Goal: Transaction & Acquisition: Obtain resource

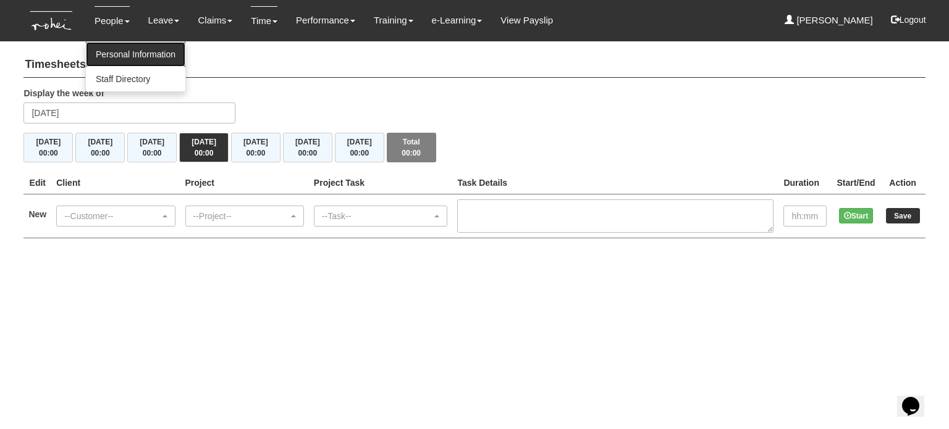
click at [135, 57] on link "Personal Information" at bounding box center [135, 54] width 99 height 25
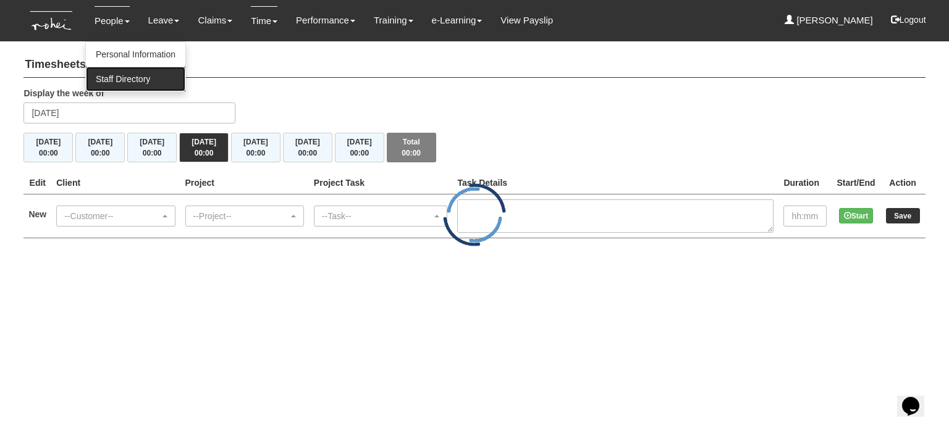
click at [126, 78] on link "Staff Directory" at bounding box center [135, 79] width 99 height 25
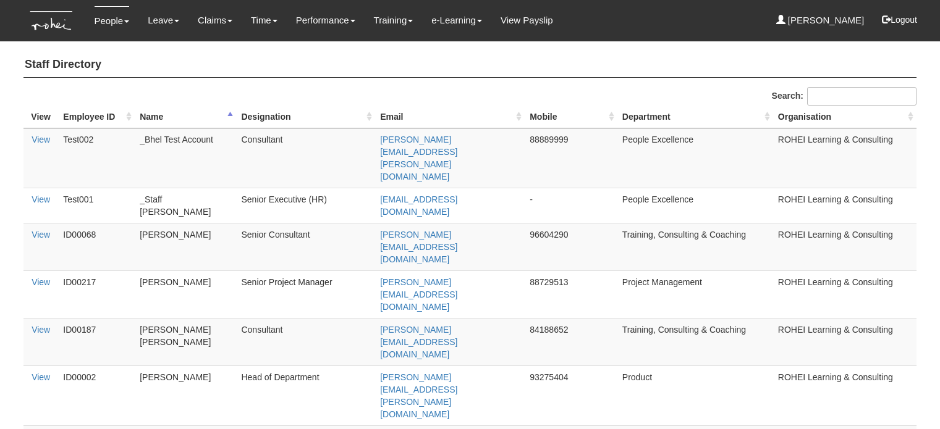
select select "50"
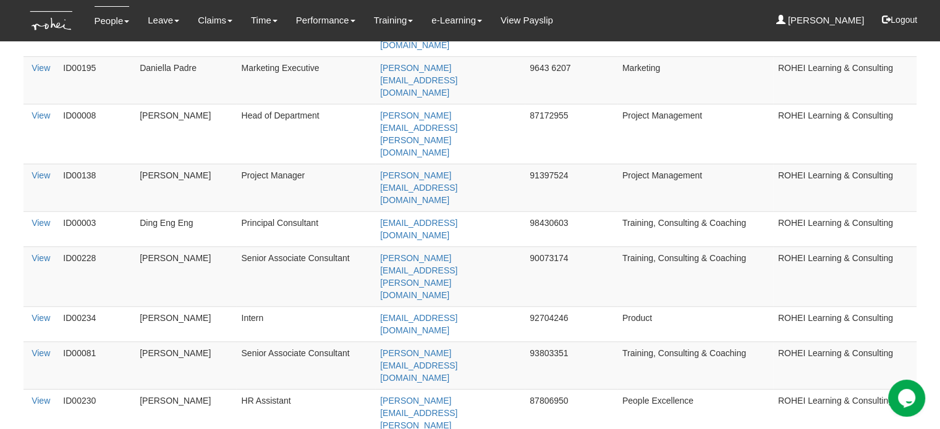
scroll to position [900, 0]
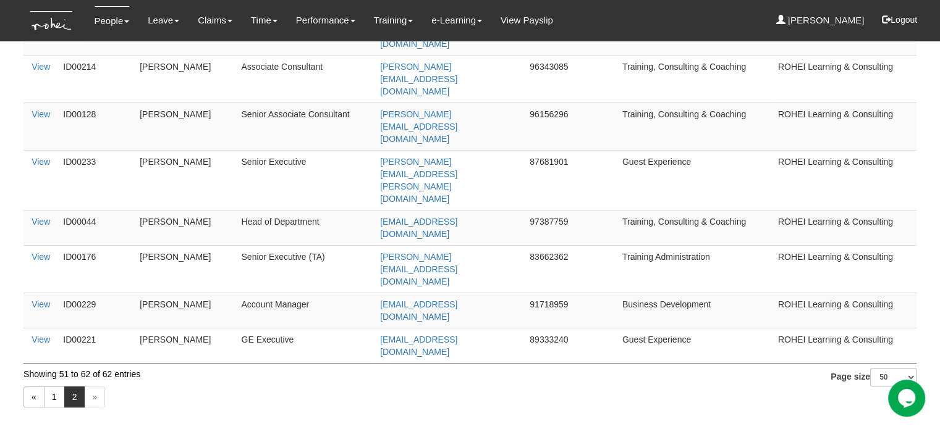
scroll to position [36, 0]
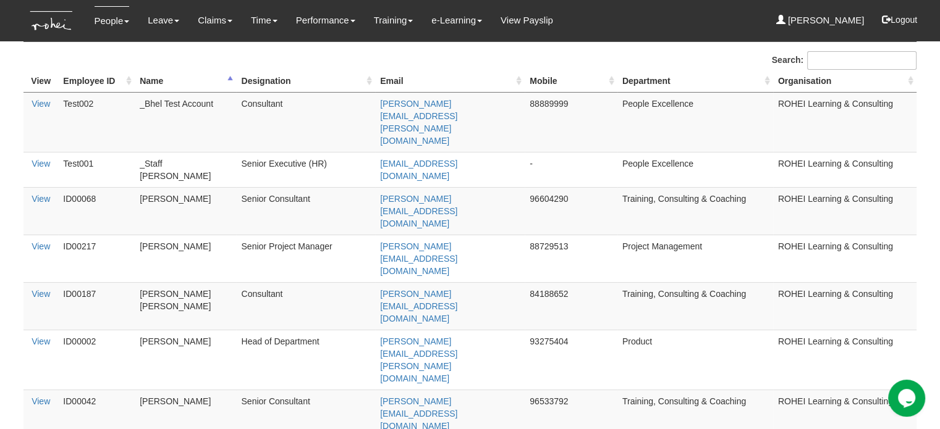
scroll to position [900, 0]
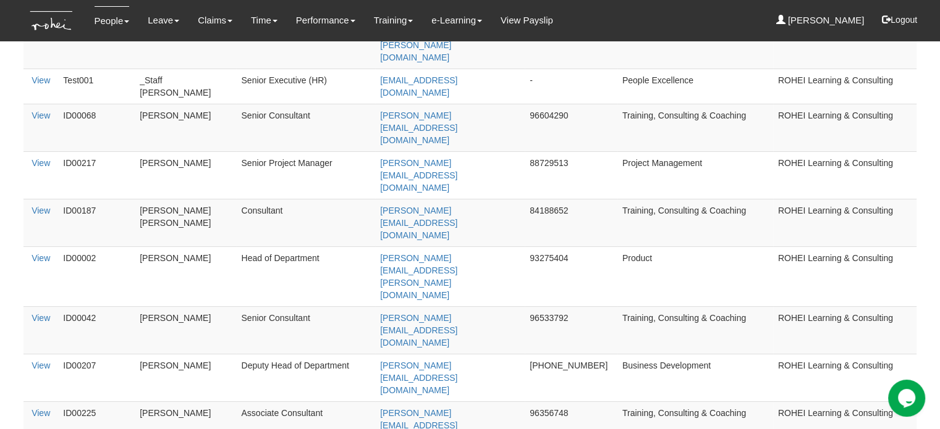
scroll to position [0, 0]
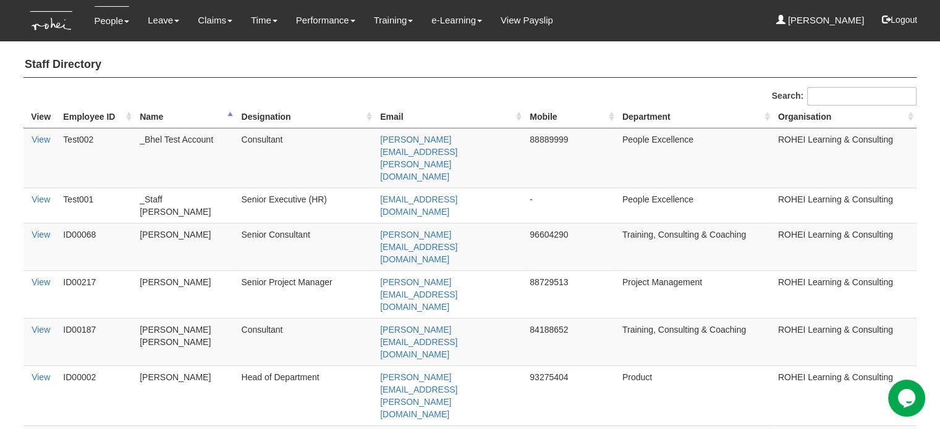
click at [99, 112] on th "Employee ID" at bounding box center [96, 117] width 77 height 23
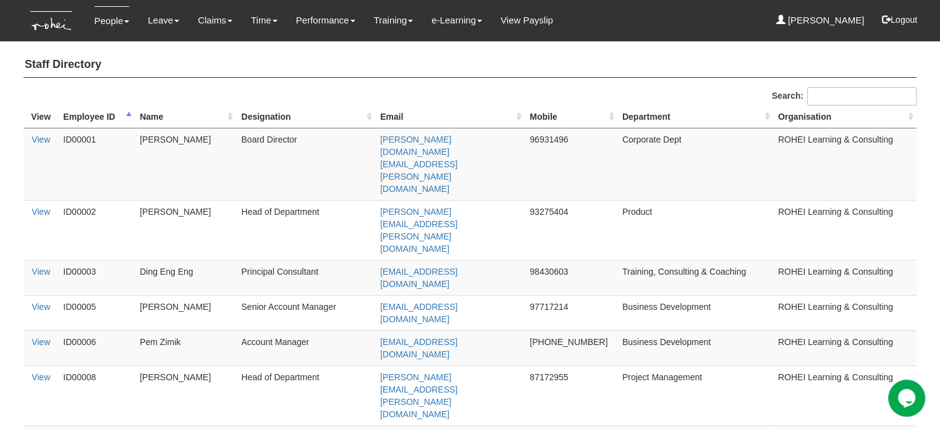
click at [153, 116] on th "Name" at bounding box center [185, 117] width 101 height 23
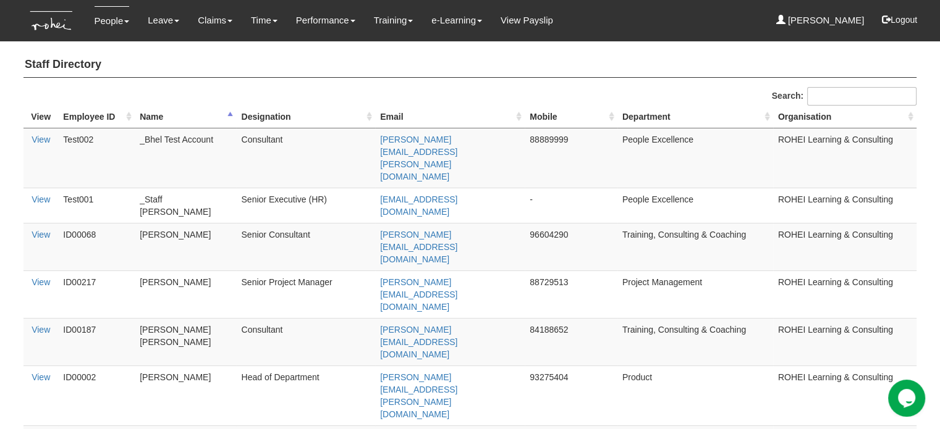
click at [94, 118] on th "Employee ID" at bounding box center [96, 117] width 77 height 23
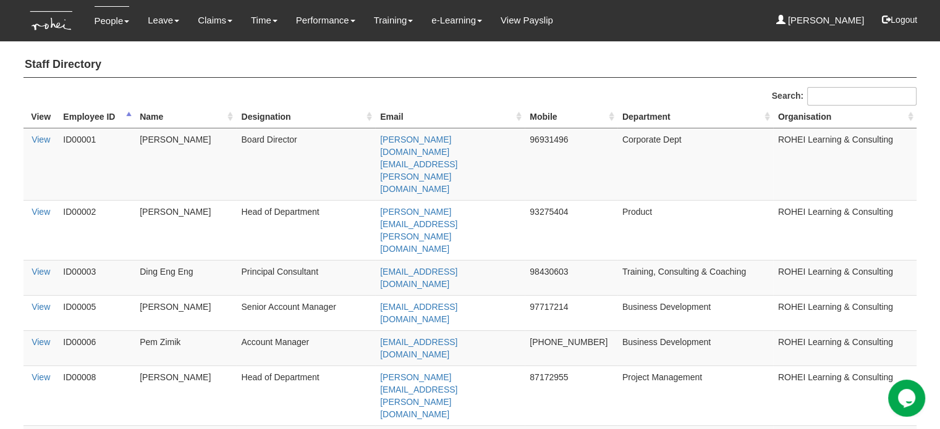
click at [158, 113] on th "Name" at bounding box center [185, 117] width 101 height 23
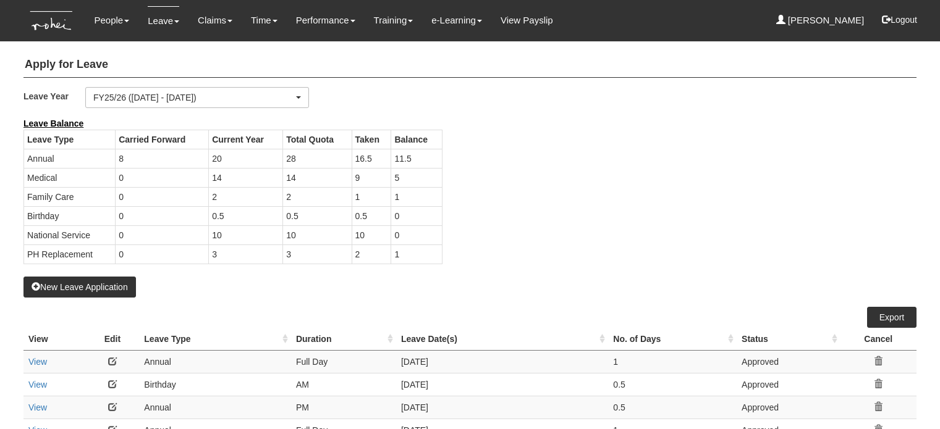
select select "50"
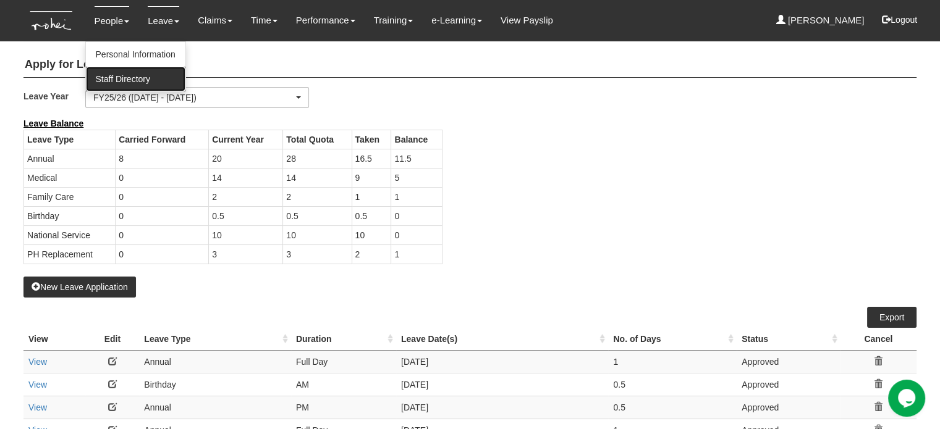
click at [128, 71] on link "Staff Directory" at bounding box center [135, 79] width 99 height 25
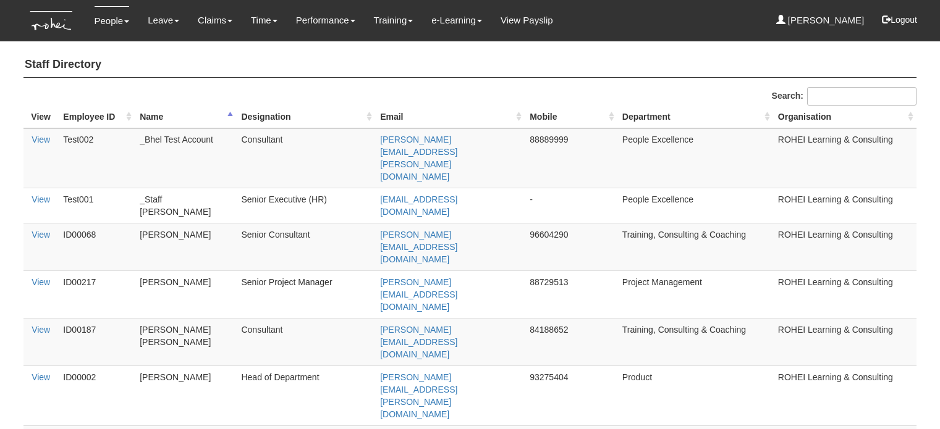
select select "50"
click at [182, 64] on h4 "Staff Directory" at bounding box center [469, 65] width 893 height 25
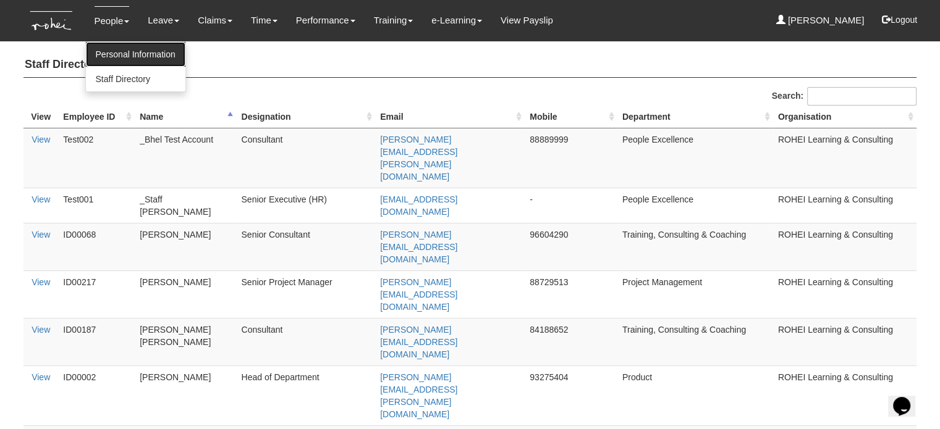
click at [133, 54] on link "Personal Information" at bounding box center [135, 54] width 99 height 25
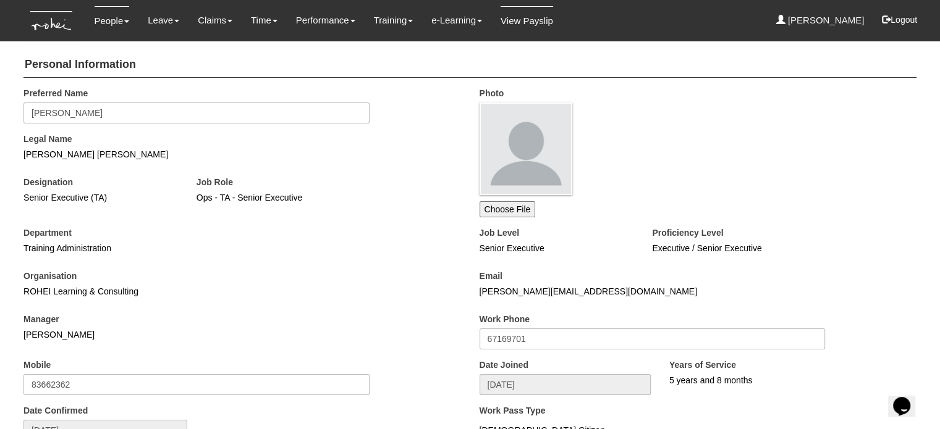
click at [515, 28] on link "View Payslip" at bounding box center [526, 20] width 53 height 29
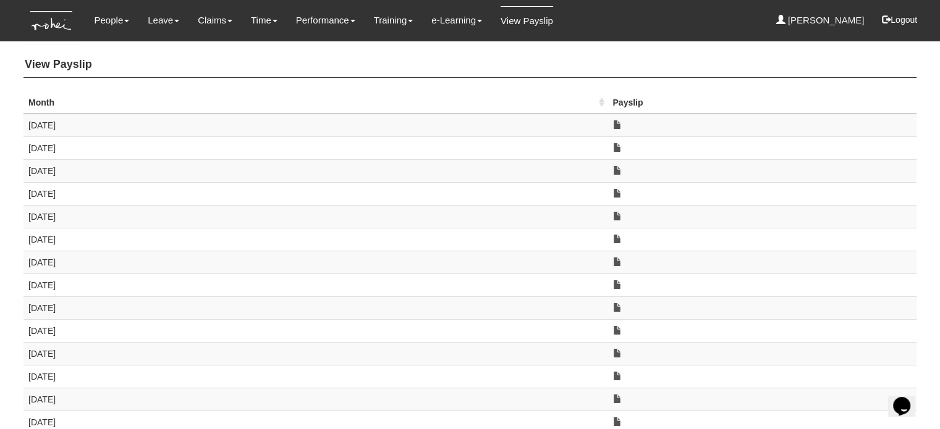
click at [351, 92] on th "Month" at bounding box center [315, 102] width 584 height 23
click at [101, 100] on th "Month" at bounding box center [315, 102] width 584 height 23
click at [500, 20] on link "View Payslip" at bounding box center [526, 20] width 53 height 29
click at [614, 125] on link at bounding box center [616, 124] width 9 height 9
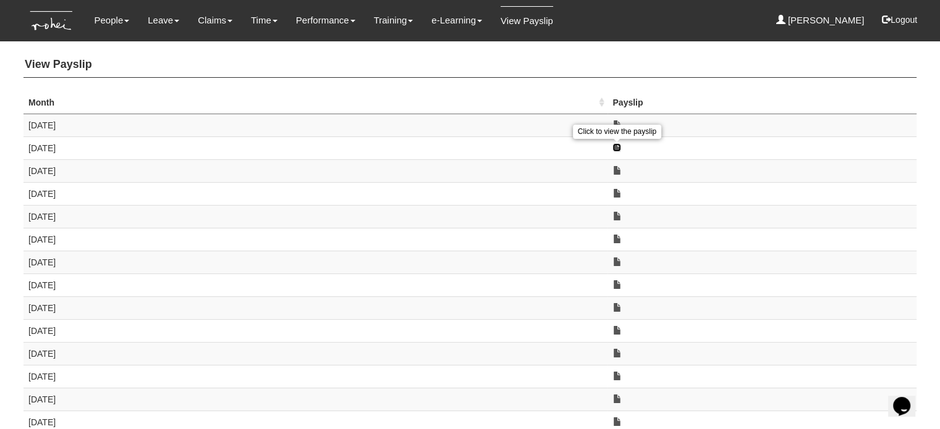
click at [617, 149] on link at bounding box center [616, 147] width 9 height 9
click at [617, 307] on link at bounding box center [616, 307] width 9 height 9
